Goal: Information Seeking & Learning: Learn about a topic

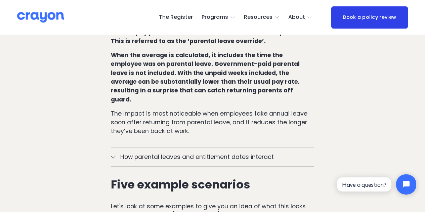
scroll to position [628, 0]
click at [263, 152] on span "How parental leaves and entitlement dates interact" at bounding box center [214, 156] width 198 height 9
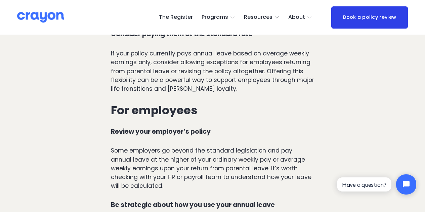
scroll to position [2697, 0]
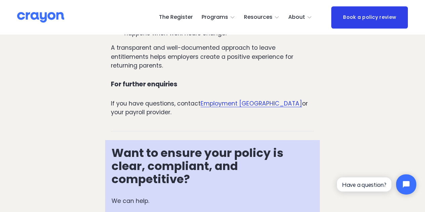
scroll to position [1057, 0]
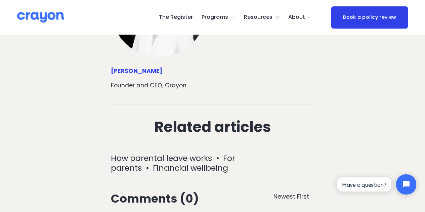
scroll to position [1849, 0]
click at [0, 0] on span "Parent Hub" at bounding box center [0, 0] width 0 height 0
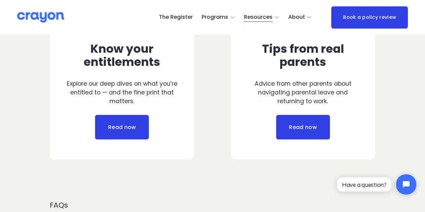
click at [108, 140] on link "Read now" at bounding box center [122, 127] width 54 height 25
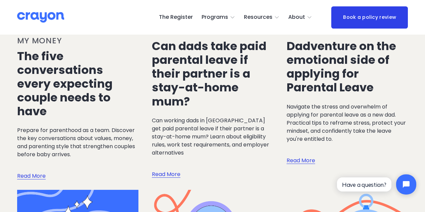
scroll to position [143, 0]
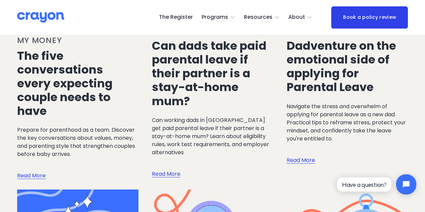
click at [207, 72] on link "Can dads take paid parental leave if their partner is a stay-at-home mum?" at bounding box center [209, 73] width 114 height 71
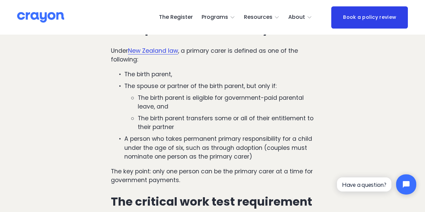
scroll to position [447, 0]
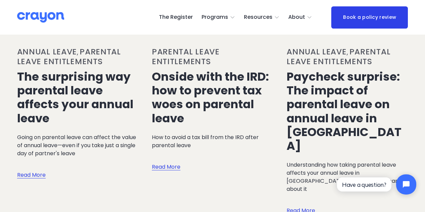
scroll to position [1323, 0]
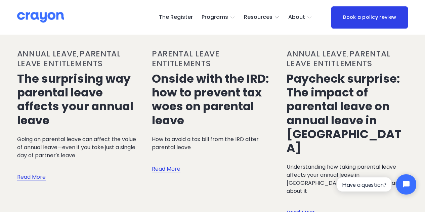
click at [69, 71] on link "The surprising way parental leave affects your annual leave" at bounding box center [75, 99] width 116 height 57
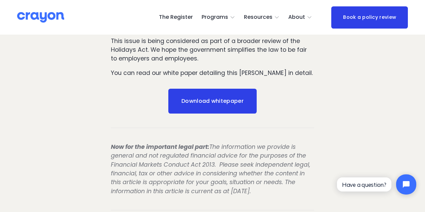
scroll to position [868, 0]
click at [205, 100] on link "Download whitepaper" at bounding box center [212, 101] width 88 height 25
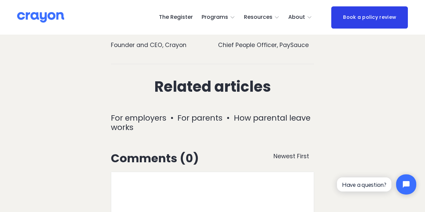
scroll to position [1366, 0]
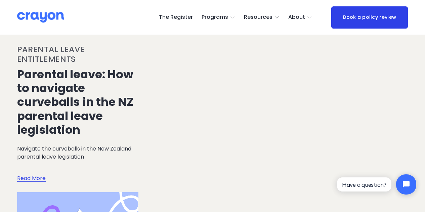
scroll to position [1622, 0]
click at [33, 160] on link "Read More" at bounding box center [31, 171] width 29 height 22
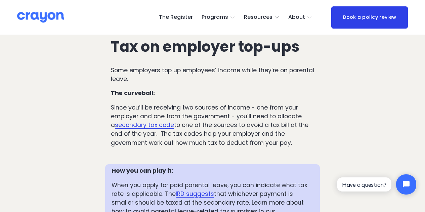
scroll to position [1470, 0]
click at [355, 129] on article "Parental leave: How to navigate curveballs in the NZ parental leave legislation…" at bounding box center [212, 95] width 425 height 3061
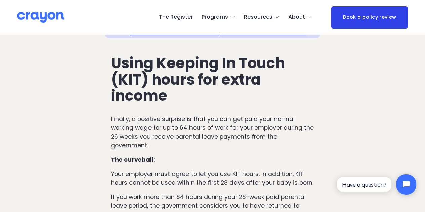
scroll to position [1671, 0]
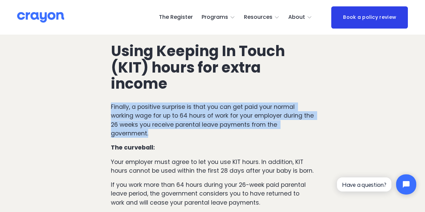
drag, startPoint x: 152, startPoint y: 138, endPoint x: 104, endPoint y: 109, distance: 55.9
drag, startPoint x: 150, startPoint y: 137, endPoint x: 108, endPoint y: 106, distance: 51.4
click at [108, 106] on div "Using Keeping In Touch (KIT) hours for extra income Finally, a positive surpris…" at bounding box center [212, 124] width 215 height 175
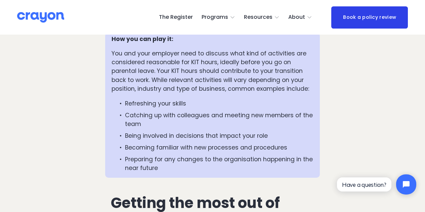
scroll to position [1863, 0]
drag, startPoint x: 123, startPoint y: 107, endPoint x: 215, endPoint y: 110, distance: 92.0
click at [215, 107] on p "Refreshing your skills" at bounding box center [219, 103] width 188 height 9
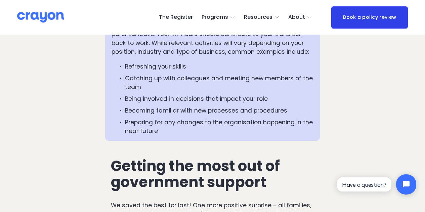
scroll to position [1880, 0]
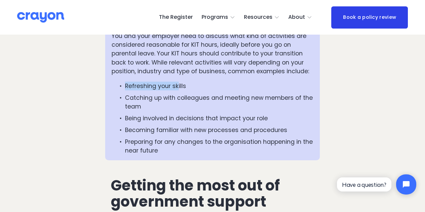
drag, startPoint x: 125, startPoint y: 89, endPoint x: 179, endPoint y: 89, distance: 54.4
click at [179, 89] on p "Refreshing your skills" at bounding box center [219, 86] width 188 height 9
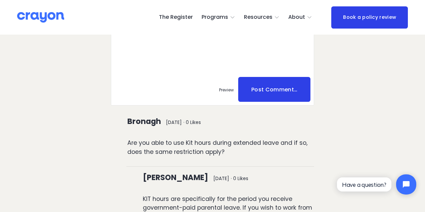
scroll to position [2813, 0]
click at [0, 0] on span "About Us" at bounding box center [0, 0] width 0 height 0
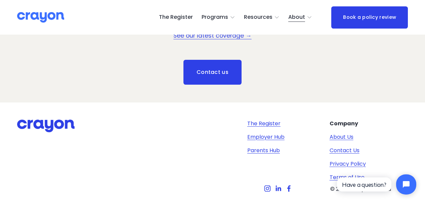
scroll to position [893, 0]
click at [218, 39] on link "See our latest coverage →" at bounding box center [212, 35] width 78 height 8
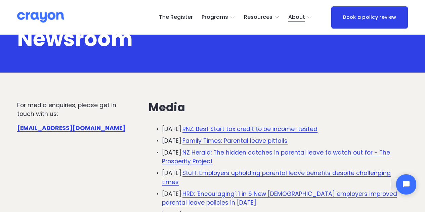
scroll to position [20, 0]
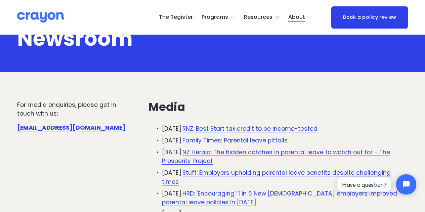
click at [224, 130] on link "RNZ: Best Start tax credit to be income-tested" at bounding box center [249, 129] width 135 height 8
